Goal: Navigation & Orientation: Find specific page/section

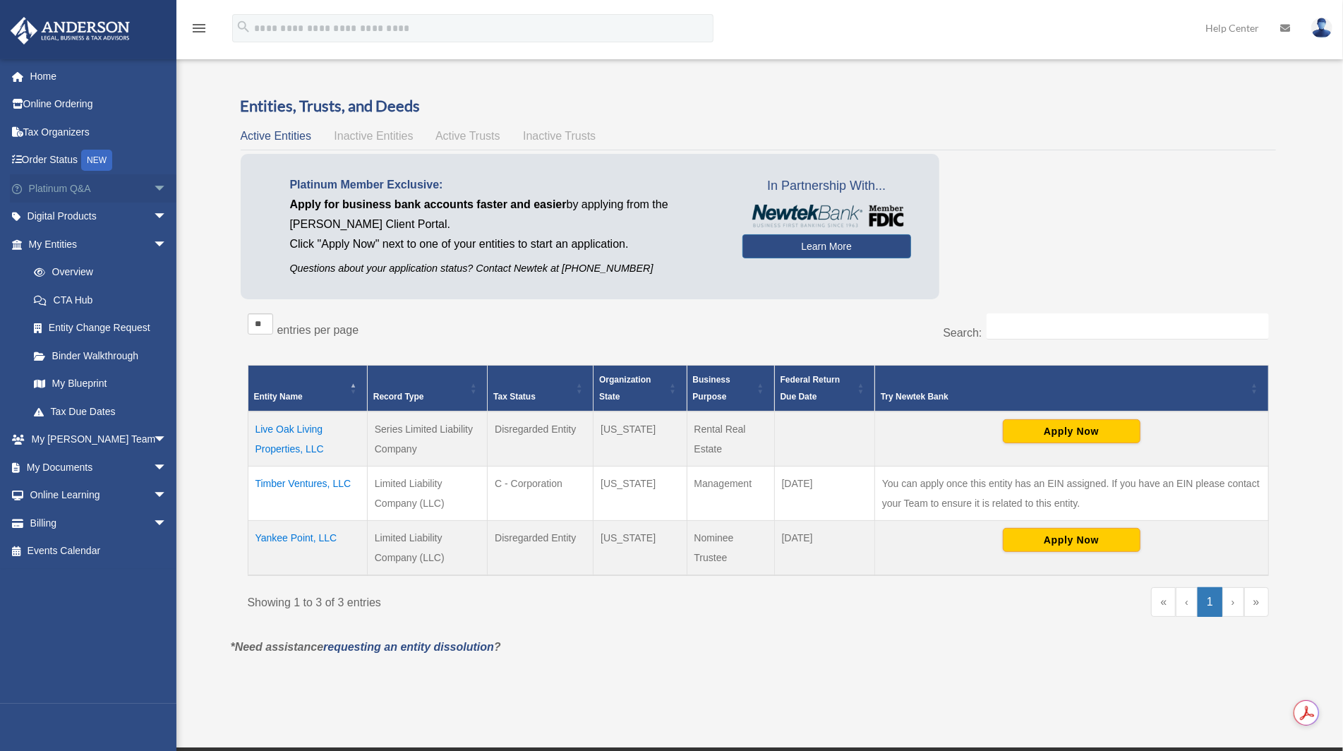
click at [153, 193] on span "arrow_drop_down" at bounding box center [167, 188] width 28 height 29
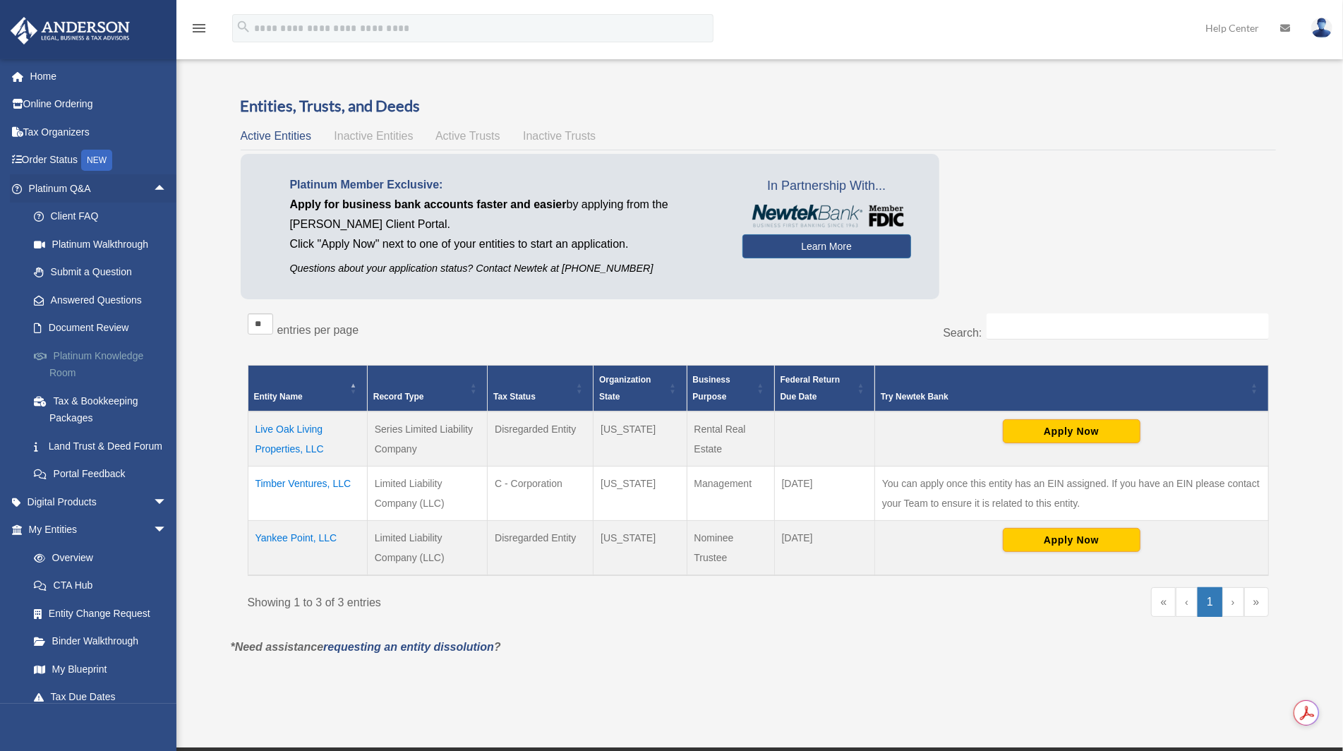
click at [117, 373] on link "Platinum Knowledge Room" at bounding box center [104, 364] width 169 height 45
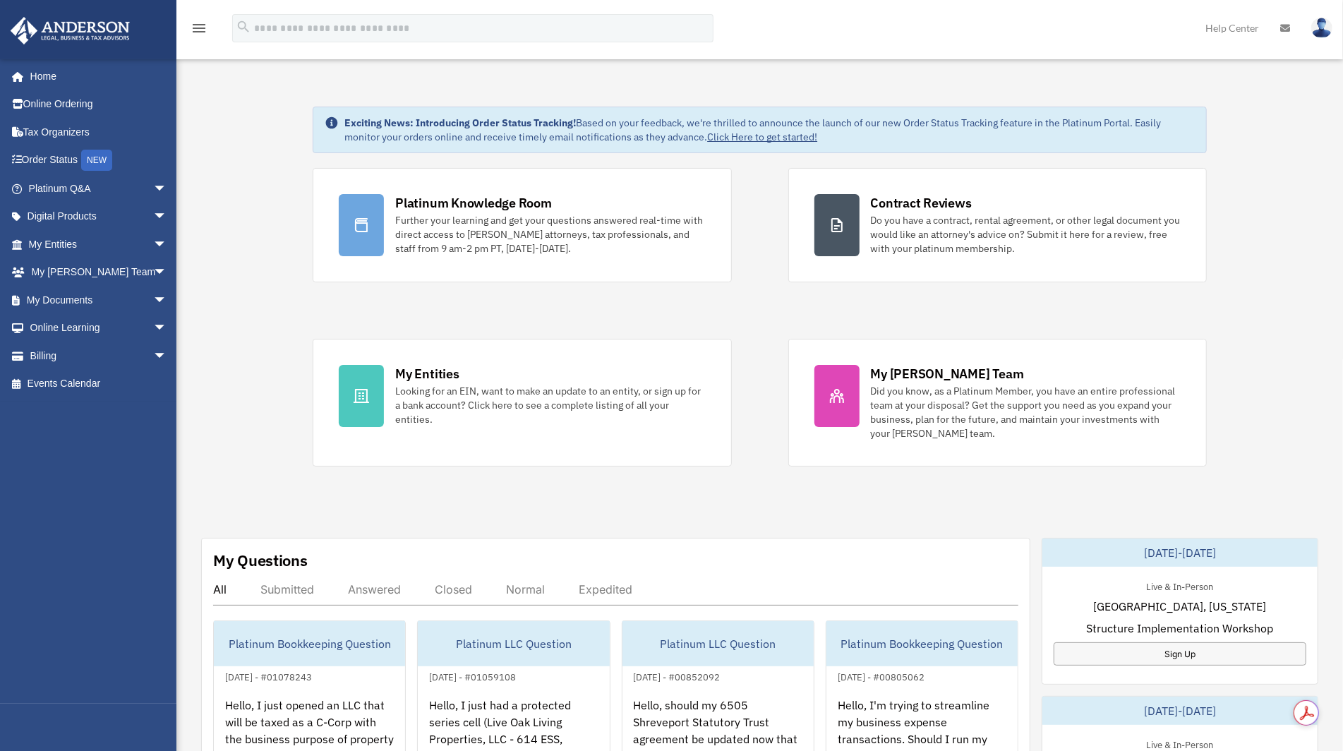
click at [280, 251] on div "Exciting News: Introducing Order Status Tracking! Based on your feedback, we're…" at bounding box center [759, 711] width 1187 height 1281
click at [80, 151] on link "Order Status NEW" at bounding box center [99, 160] width 179 height 29
click at [84, 116] on link "Online Ordering" at bounding box center [99, 104] width 179 height 28
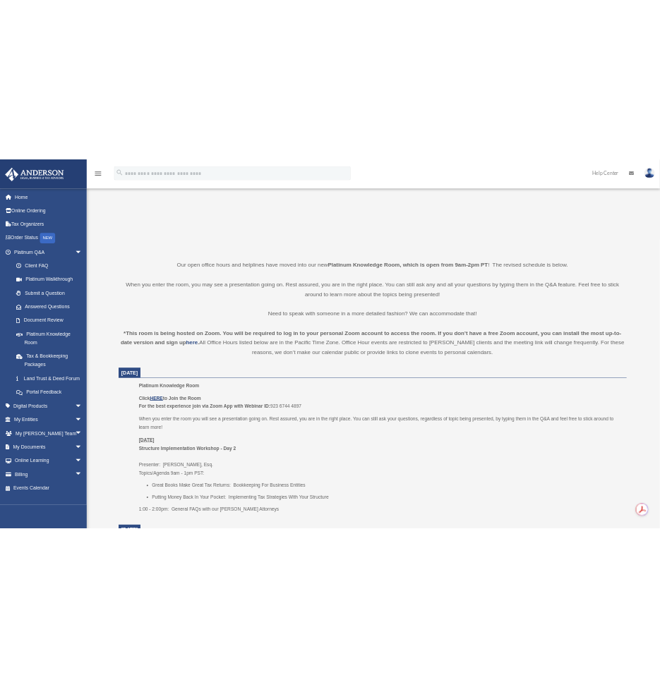
scroll to position [526, 0]
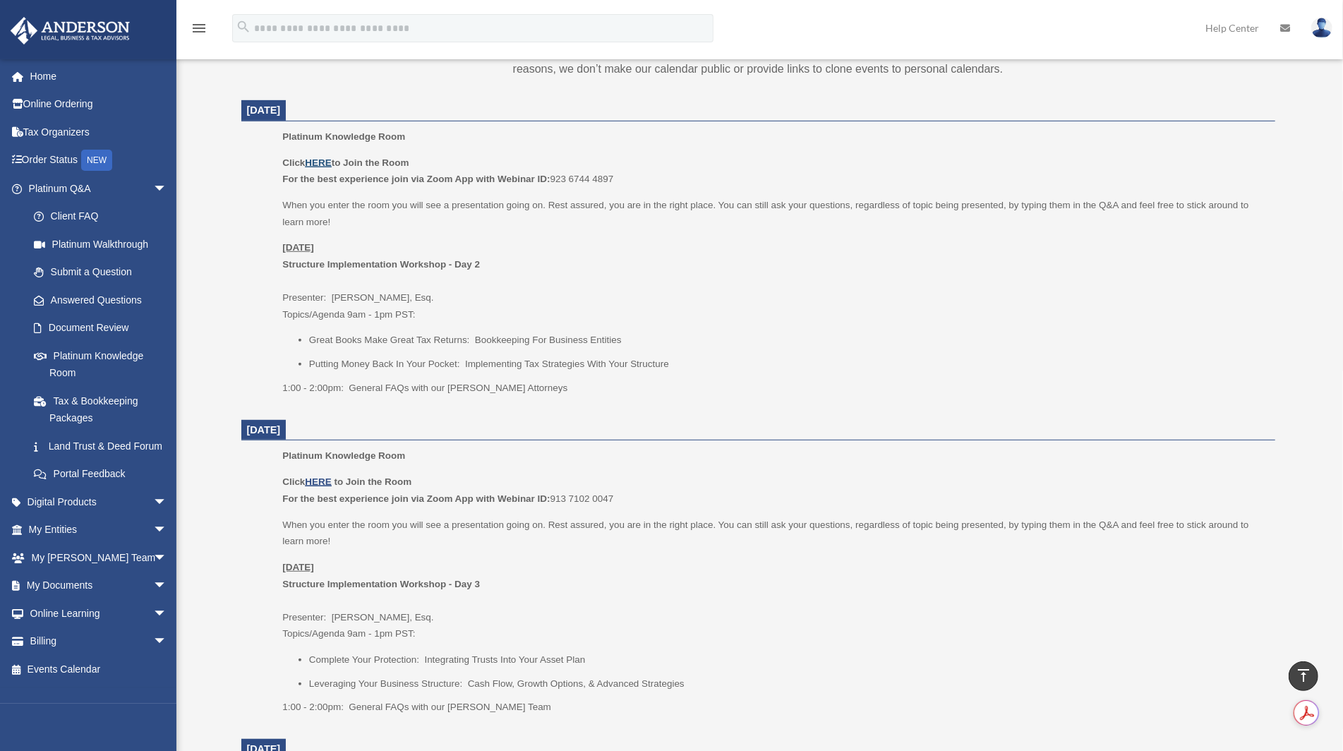
click at [325, 164] on u "HERE" at bounding box center [318, 162] width 26 height 11
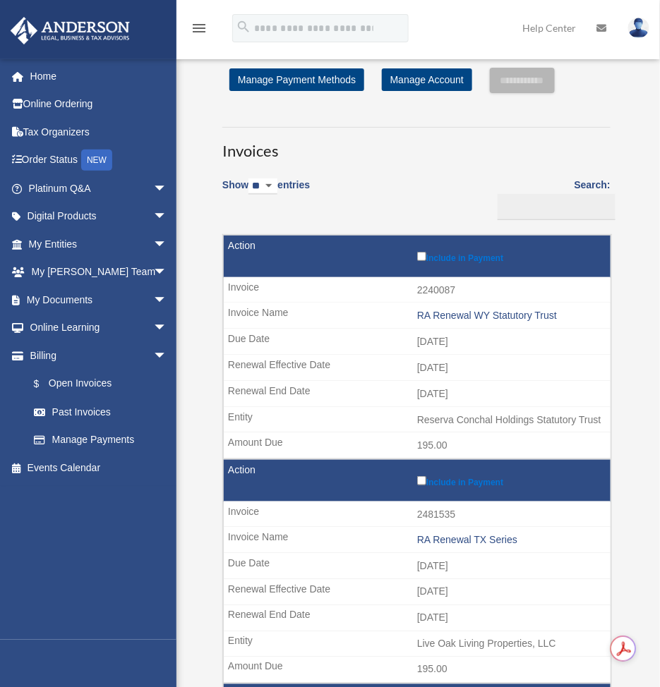
click at [634, 35] on img at bounding box center [638, 28] width 21 height 20
